Goal: Navigation & Orientation: Find specific page/section

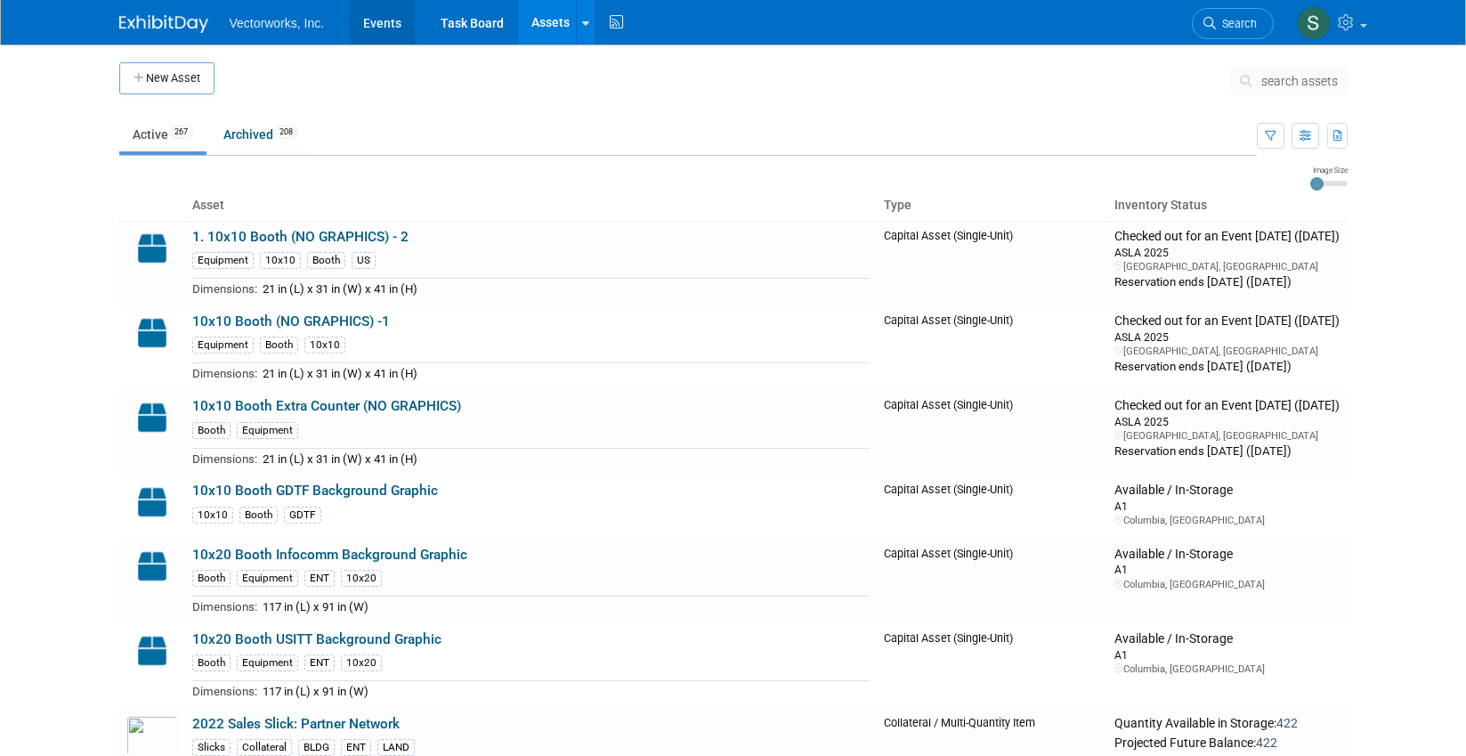
click at [374, 27] on link "Events" at bounding box center [382, 22] width 65 height 45
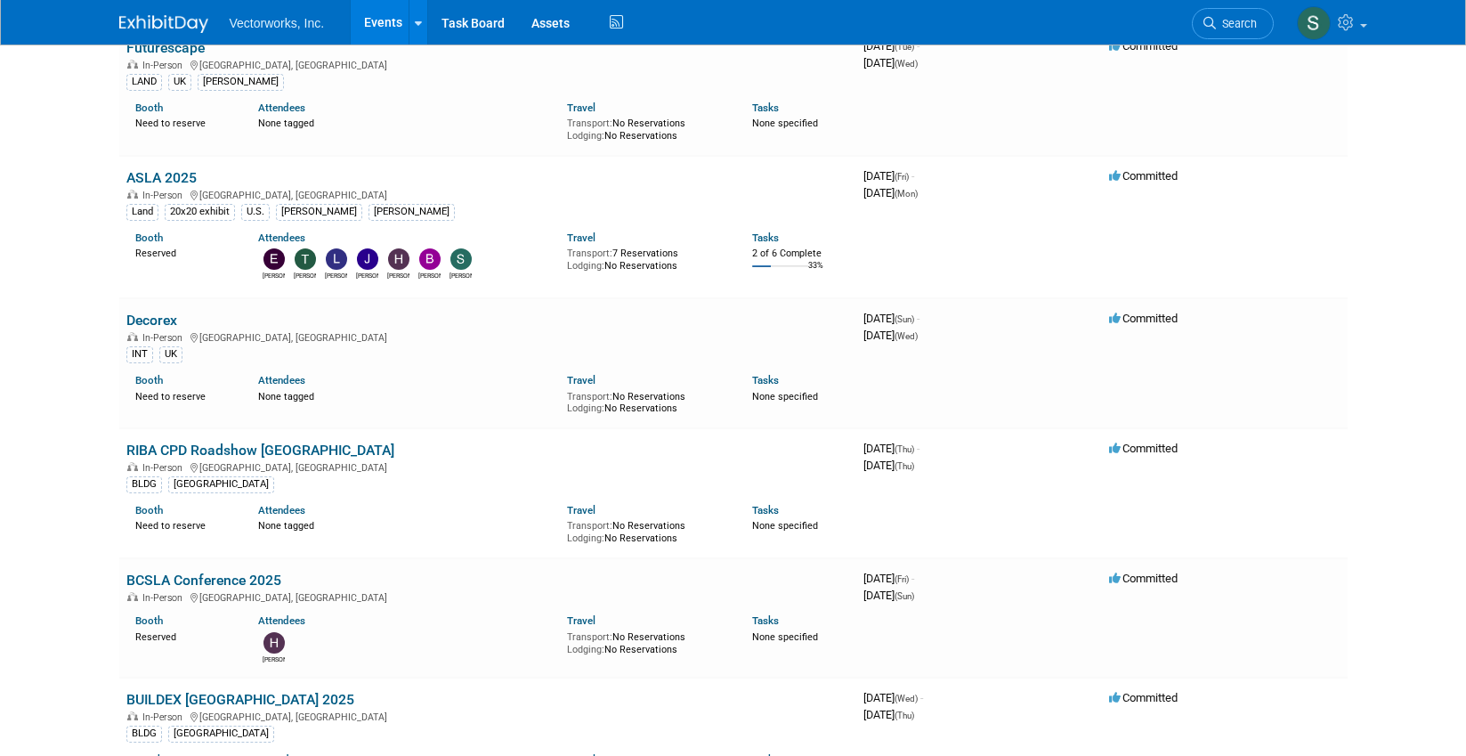
scroll to position [252, 0]
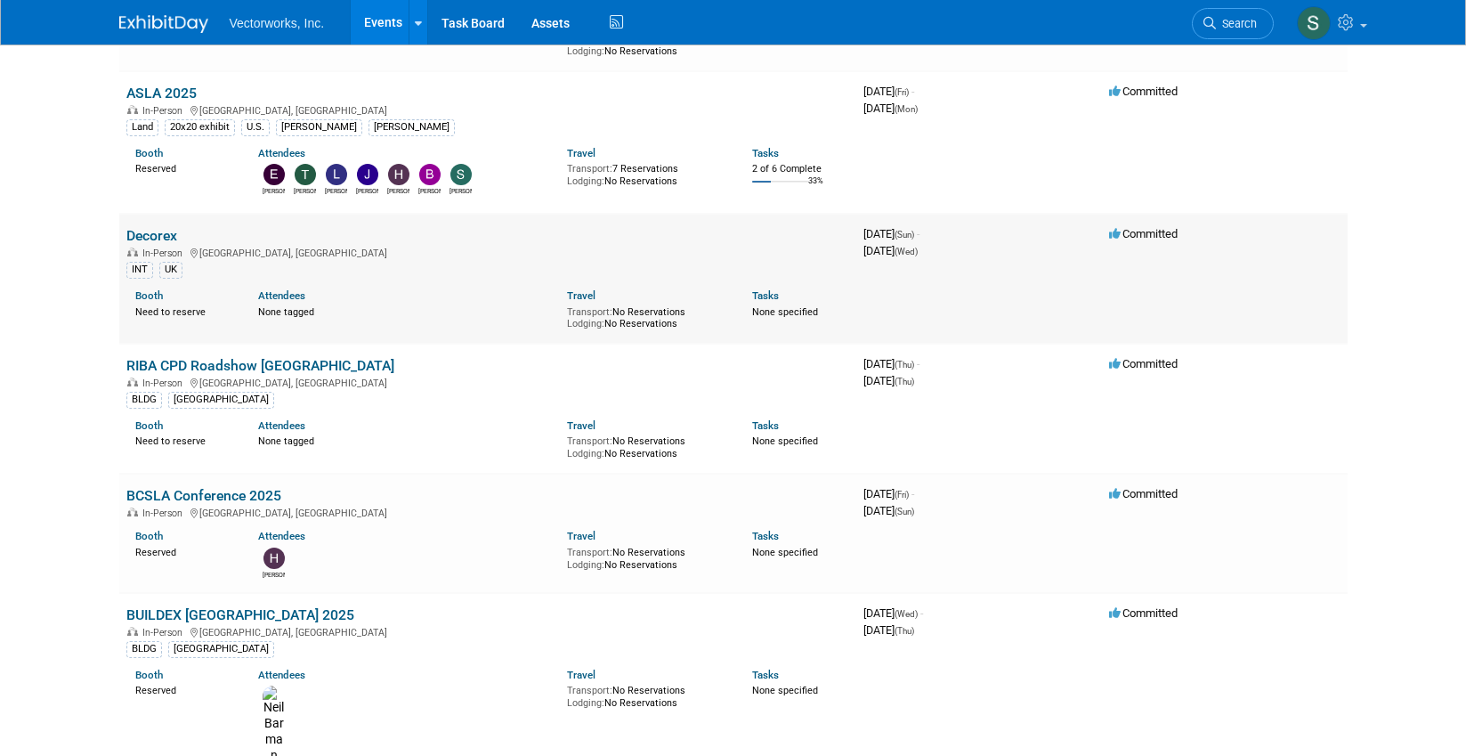
click at [147, 235] on link "Decorex" at bounding box center [151, 235] width 51 height 17
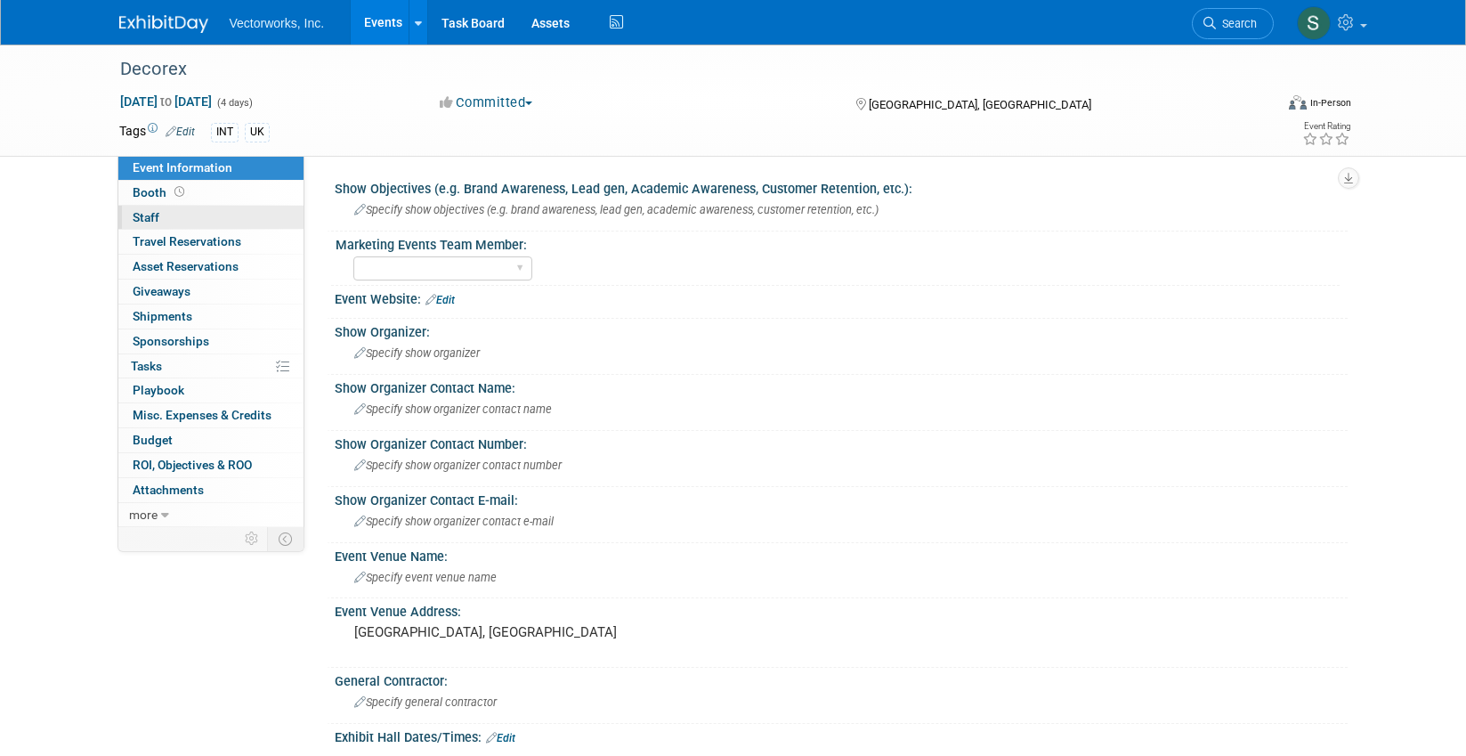
click at [165, 215] on link "0 Staff 0" at bounding box center [210, 218] width 185 height 24
